Goal: Communication & Community: Answer question/provide support

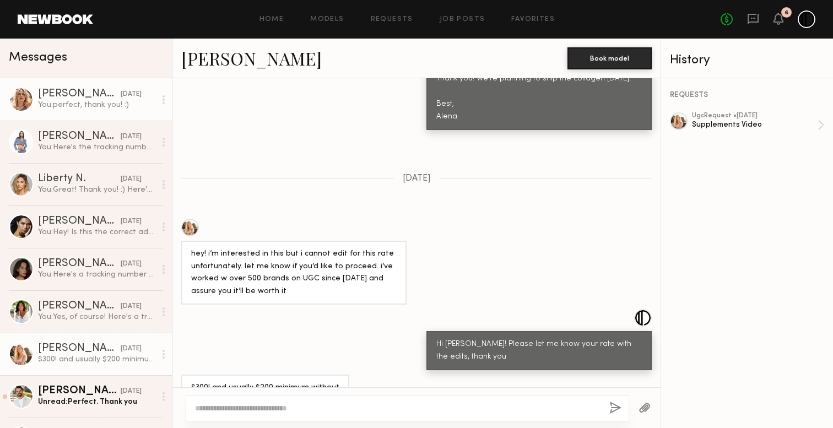
click at [134, 103] on div "You: perfect, thank you! :)" at bounding box center [96, 105] width 117 height 10
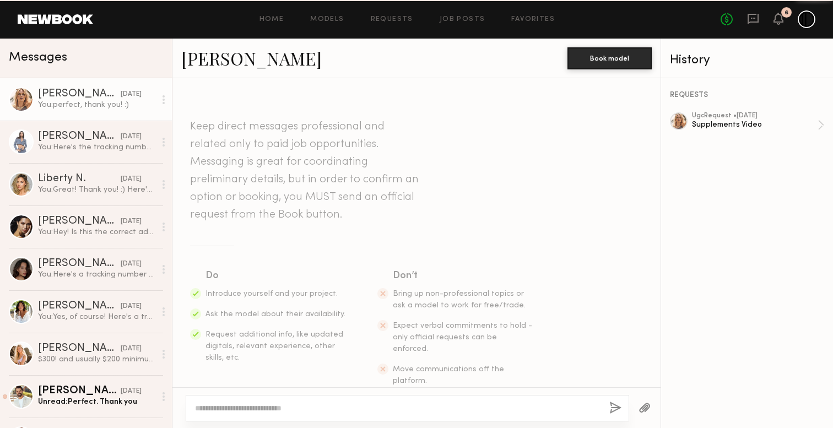
scroll to position [628, 0]
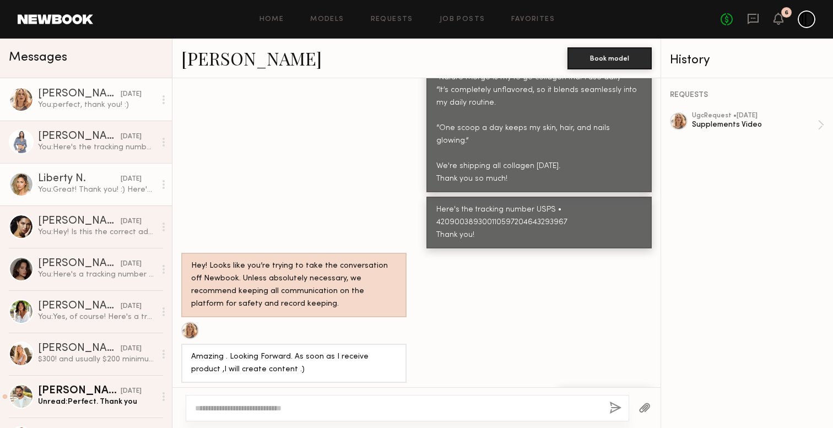
click at [93, 164] on link "Liberty N. [DATE] You: Great! Thank you! :) Here's the tracking number USPS • 4…" at bounding box center [86, 184] width 172 height 42
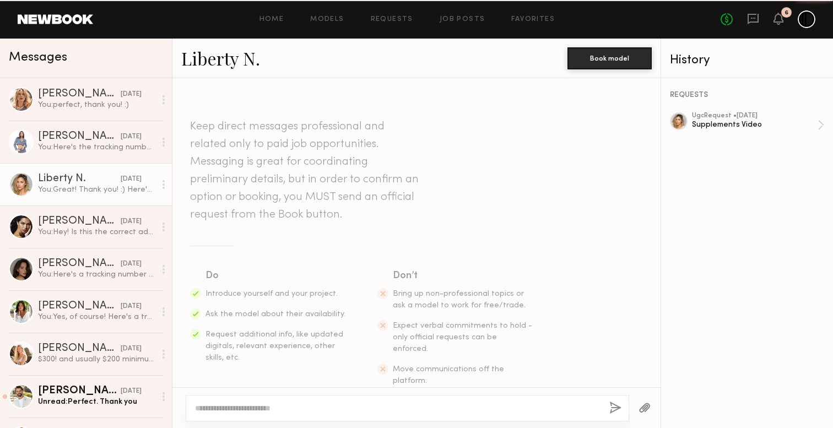
scroll to position [787, 0]
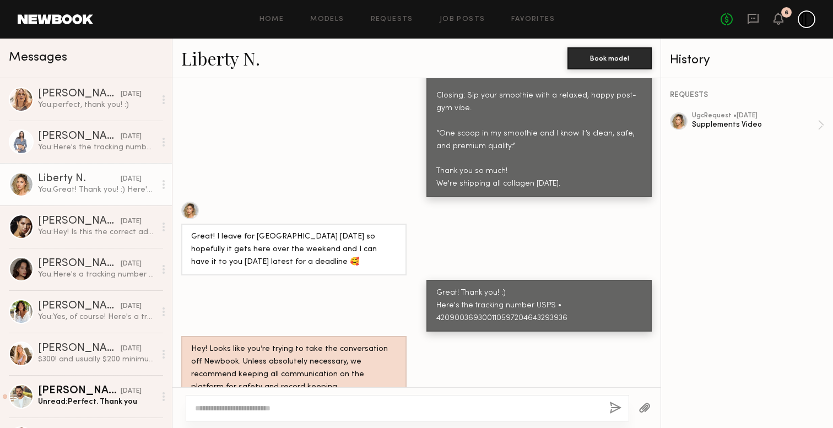
click at [96, 176] on div "Liberty N." at bounding box center [79, 179] width 83 height 11
click at [98, 207] on link "[PERSON_NAME] [DATE] You: Hey! Is this the correct address to ship the product?…" at bounding box center [86, 227] width 172 height 42
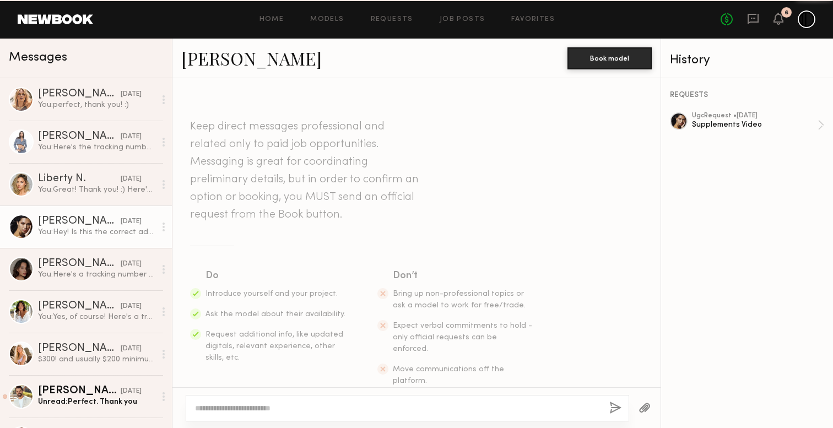
scroll to position [794, 0]
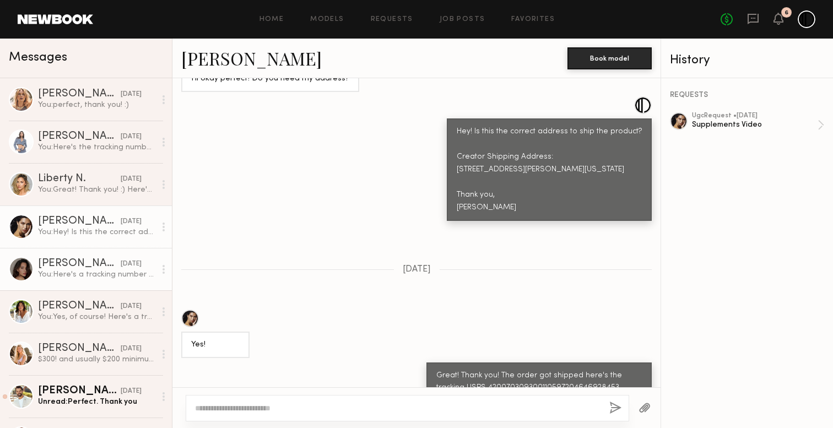
click at [73, 257] on link "[PERSON_NAME] [DATE] You: Here's a tracking number USPS • 420900369300110597204…" at bounding box center [86, 269] width 172 height 42
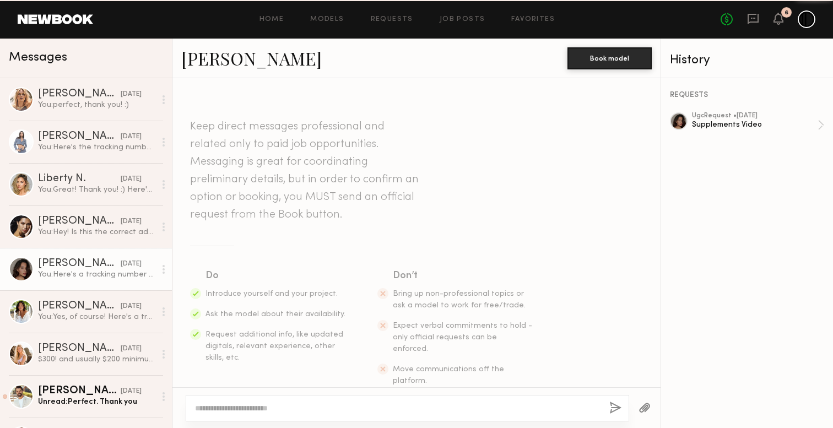
scroll to position [973, 0]
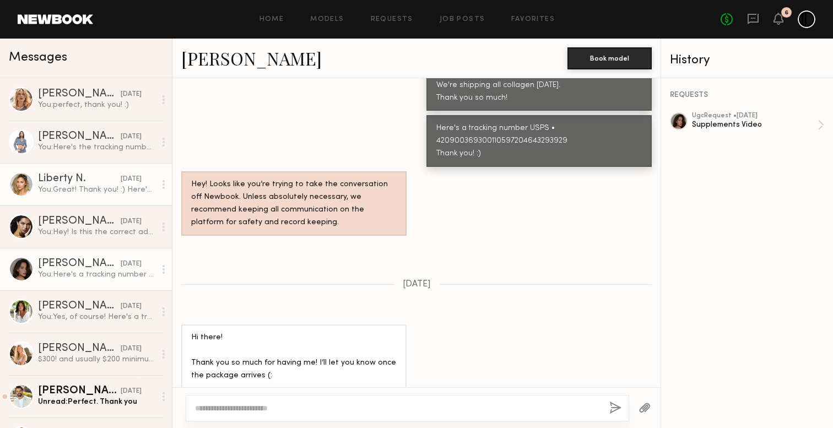
click at [65, 196] on link "Liberty N. [DATE] You: Great! Thank you! :) Here's the tracking number USPS • 4…" at bounding box center [86, 184] width 172 height 42
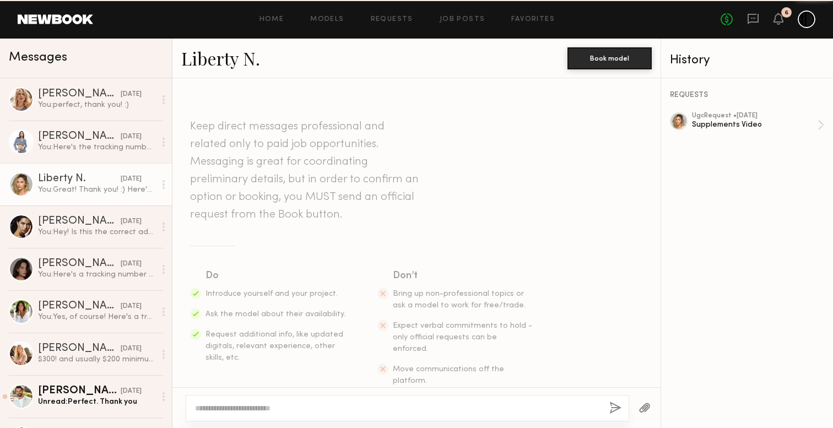
scroll to position [787, 0]
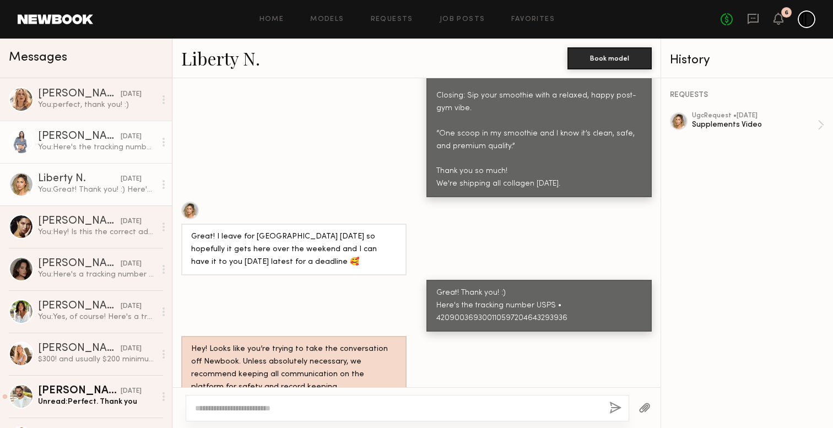
click at [64, 152] on div "You: Here's the tracking number: USPS • 420921229300110597204643293943 Thank yo…" at bounding box center [96, 147] width 117 height 10
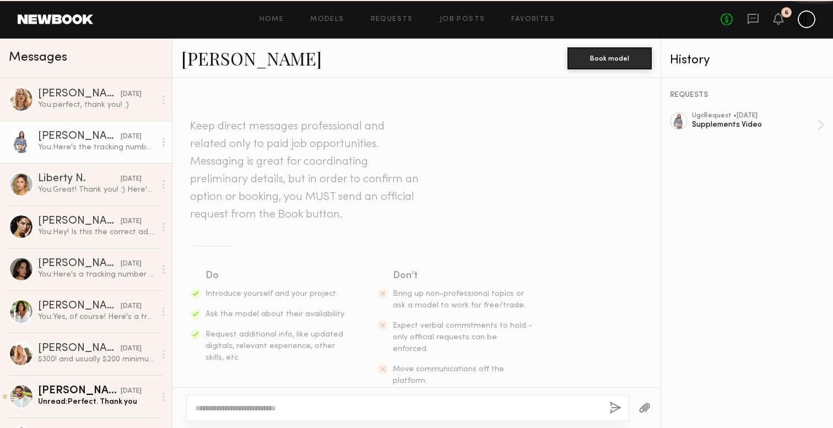
scroll to position [1000, 0]
